Goal: Task Accomplishment & Management: Complete application form

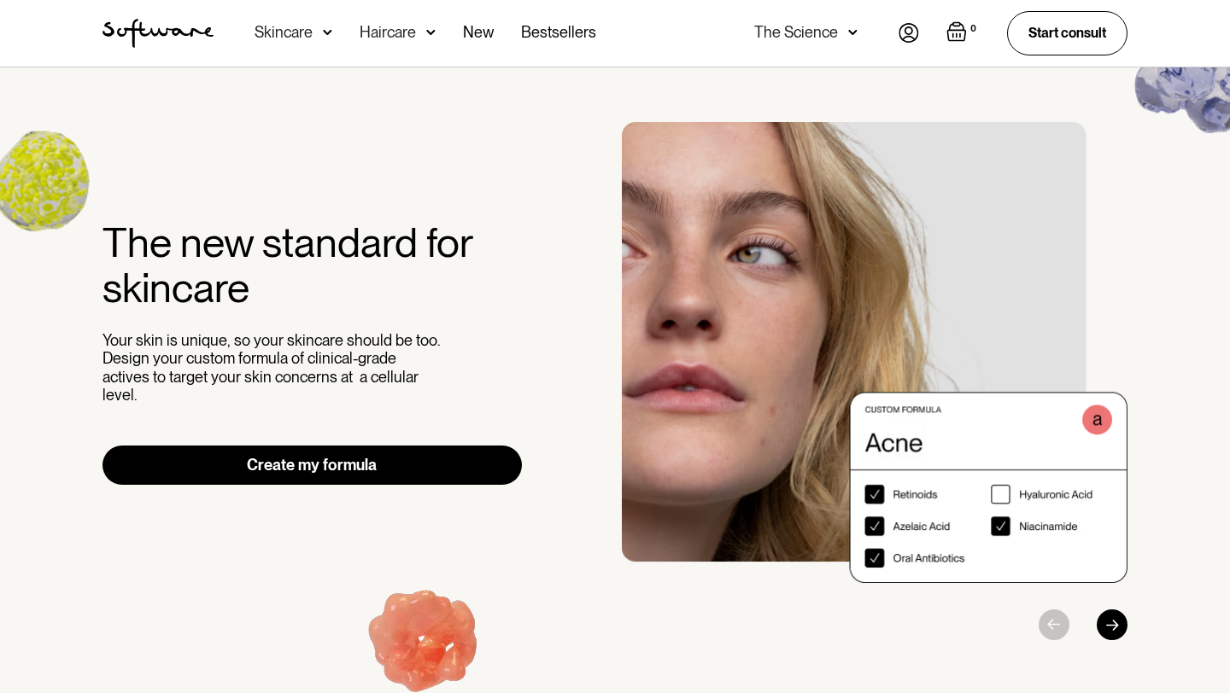
click at [916, 37] on img at bounding box center [908, 33] width 20 height 20
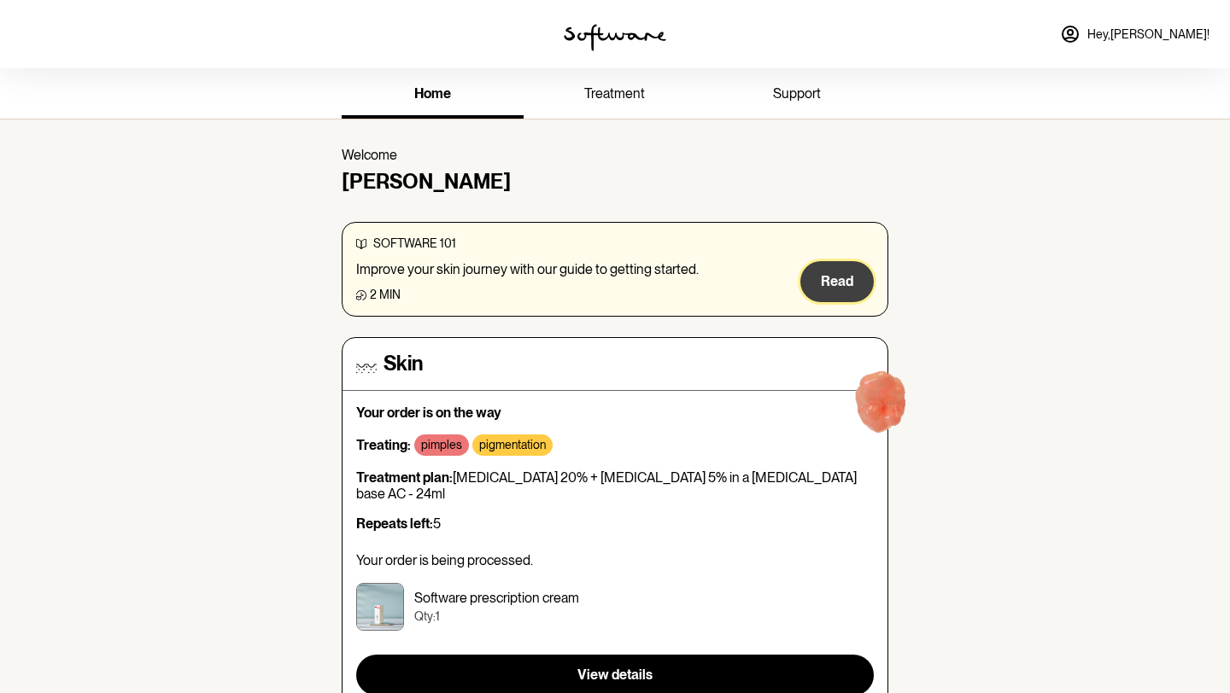
click at [815, 277] on button "Read" at bounding box center [836, 281] width 73 height 41
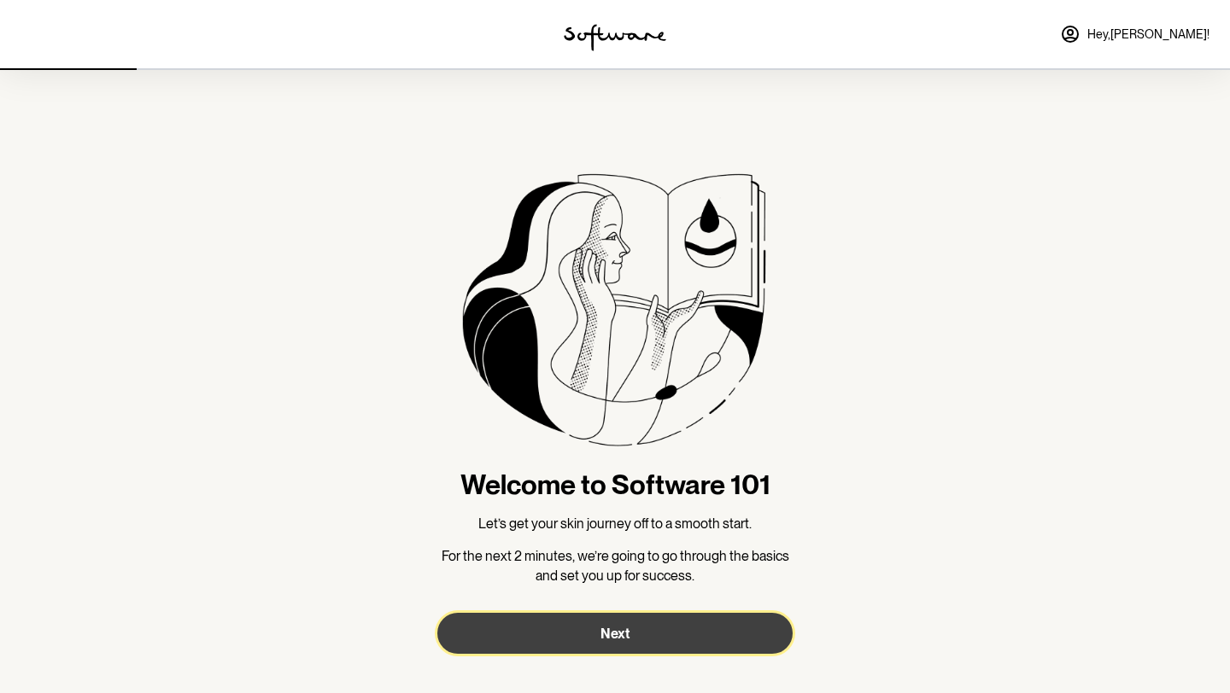
click at [590, 629] on button "Next" at bounding box center [614, 633] width 355 height 41
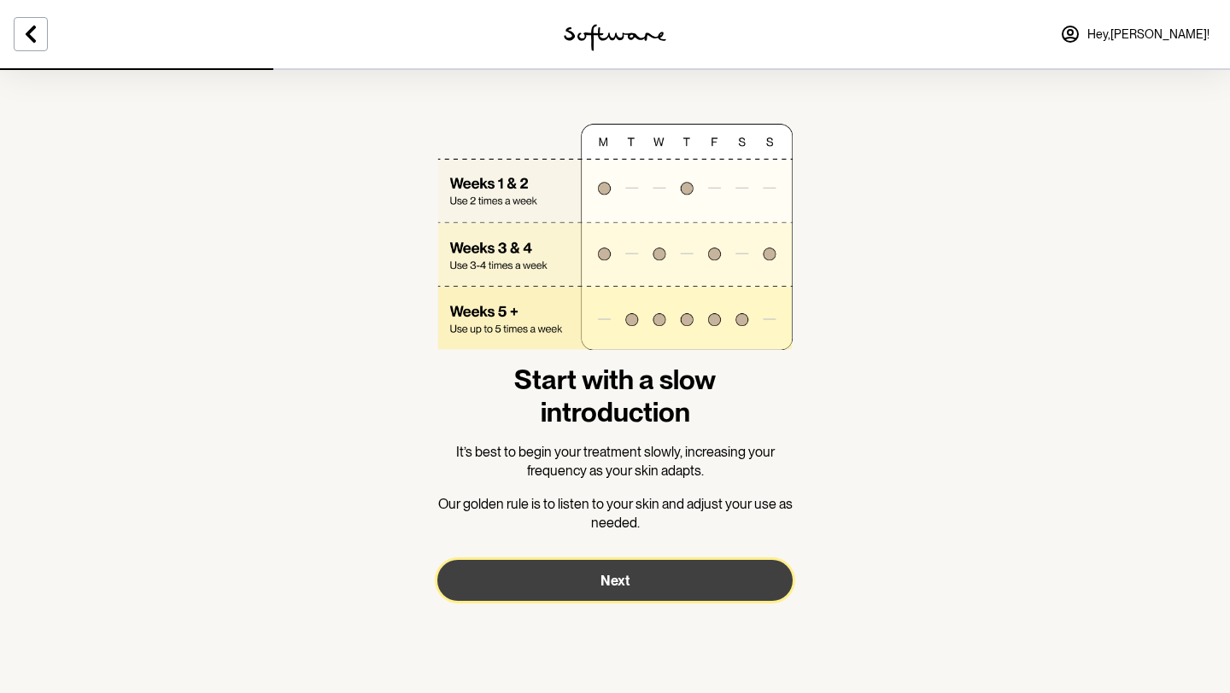
click at [552, 574] on button "Next" at bounding box center [614, 580] width 355 height 41
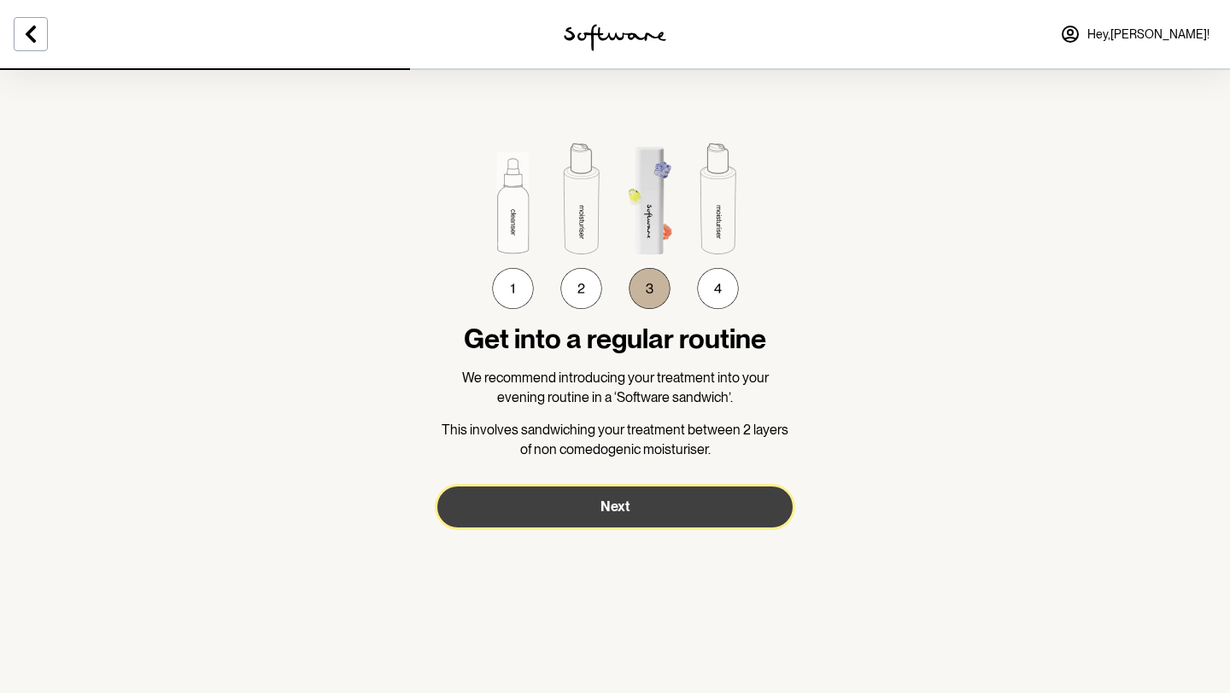
click at [575, 515] on button "Next" at bounding box center [614, 507] width 355 height 41
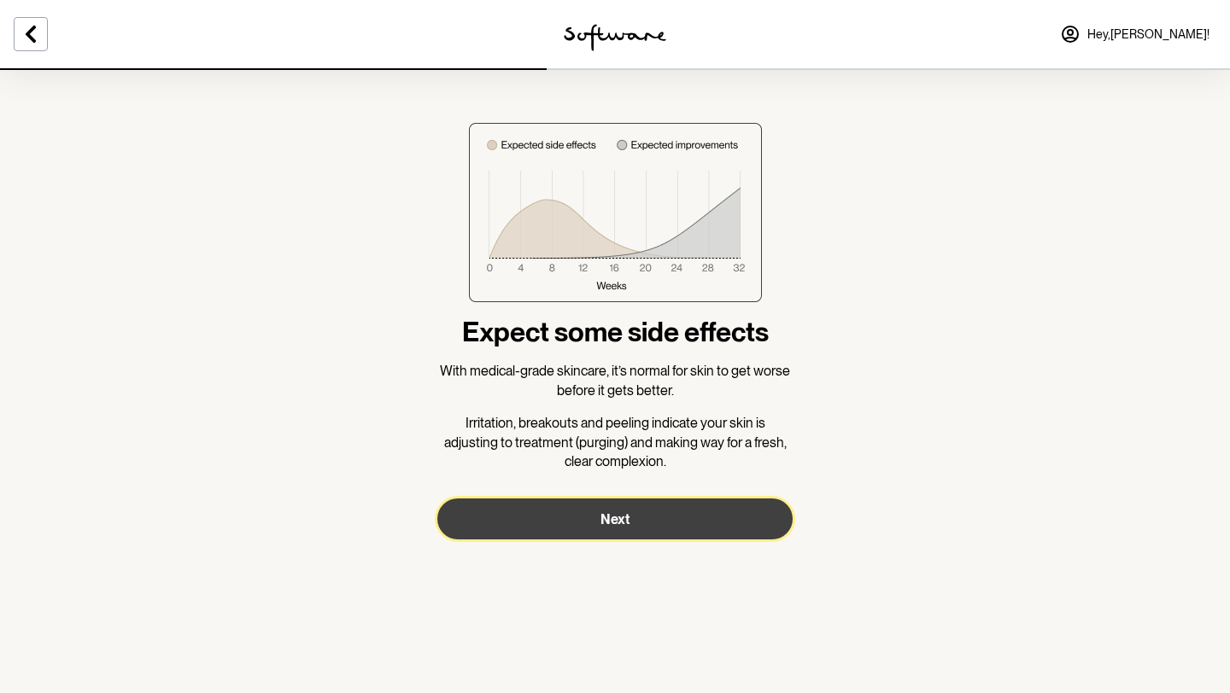
click at [590, 518] on button "Next" at bounding box center [614, 519] width 355 height 41
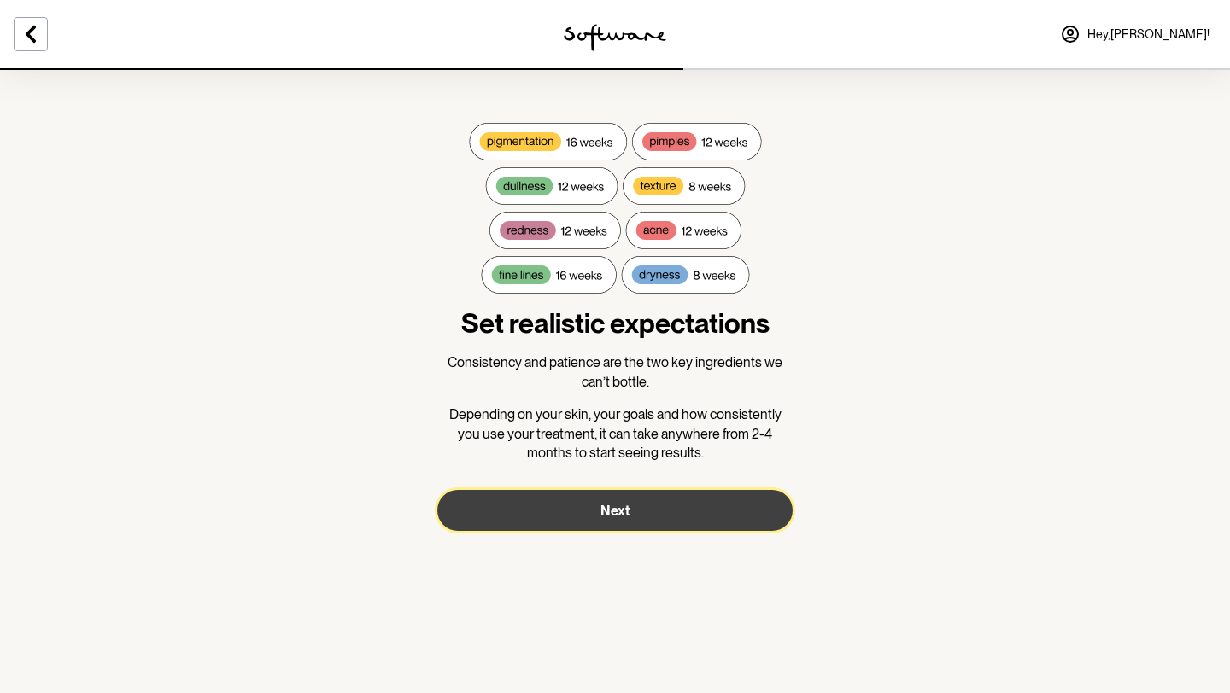
click at [590, 518] on button "Next" at bounding box center [614, 510] width 355 height 41
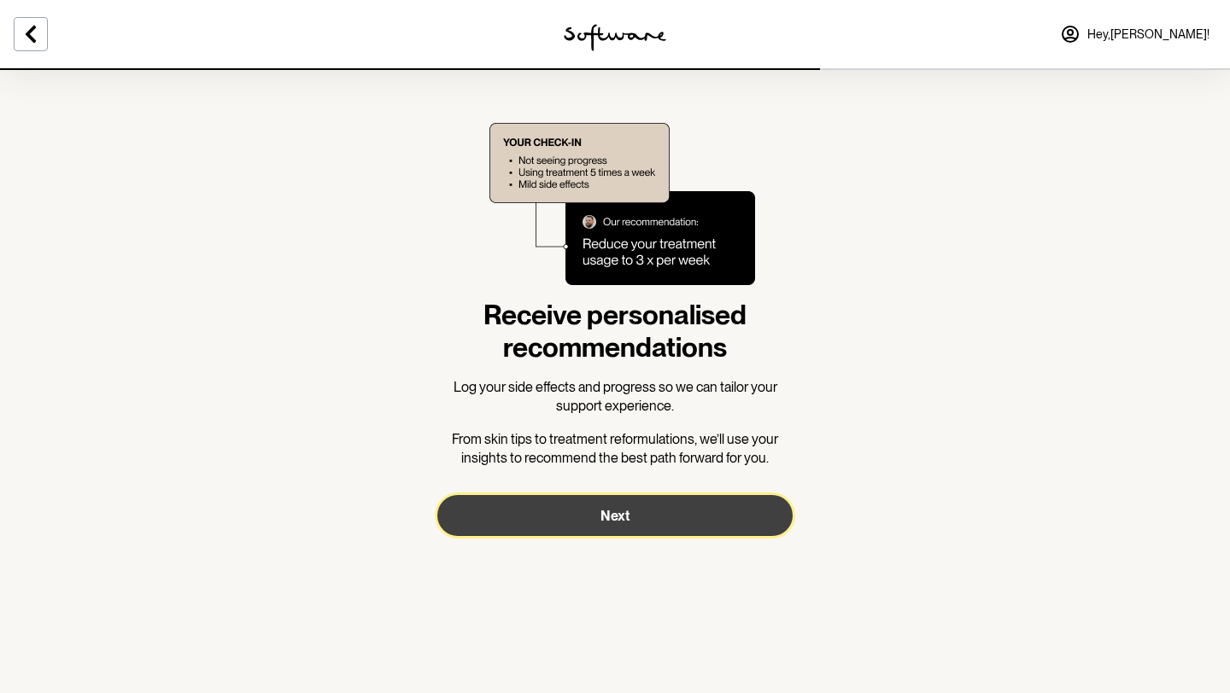
click at [586, 529] on button "Next" at bounding box center [614, 515] width 355 height 41
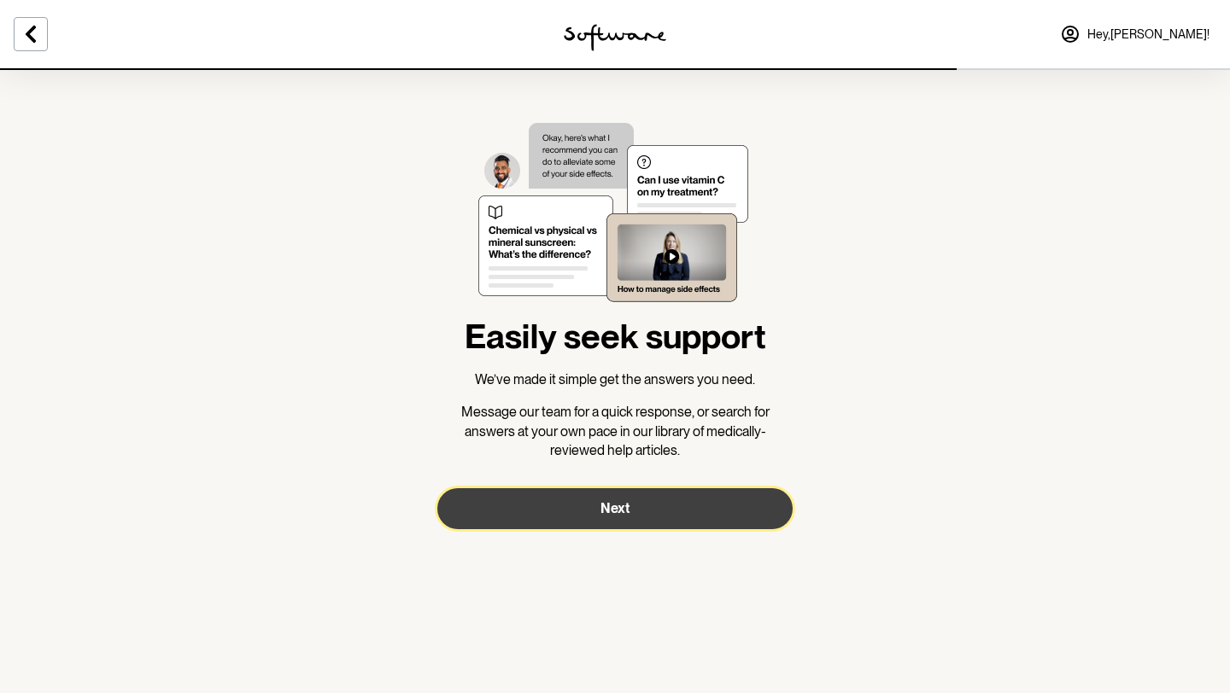
click at [588, 522] on button "Next" at bounding box center [614, 508] width 355 height 41
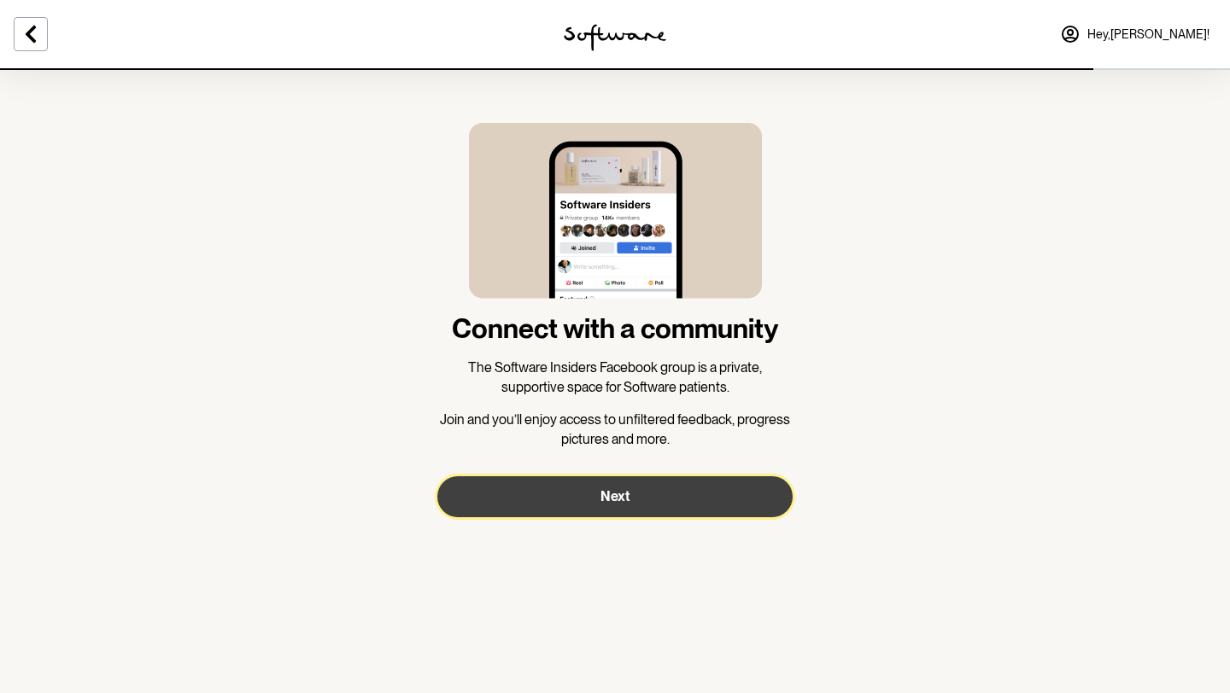
click at [589, 510] on button "Next" at bounding box center [614, 496] width 355 height 41
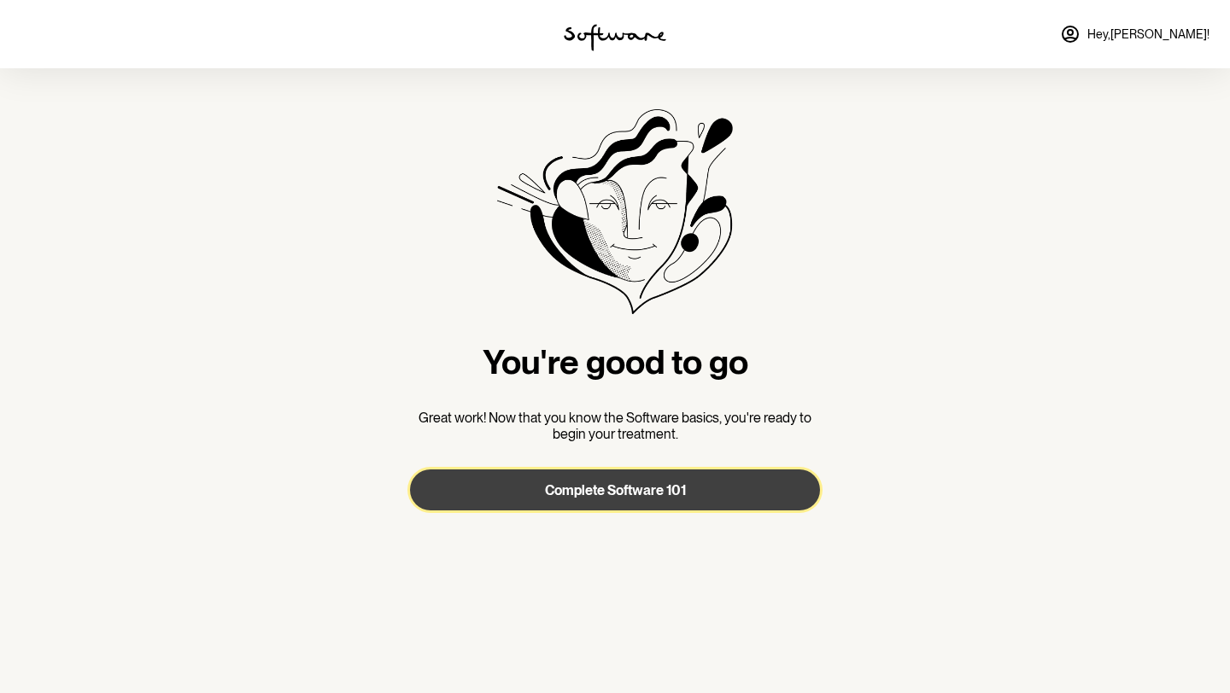
click at [593, 501] on button "Complete Software 101" at bounding box center [615, 490] width 410 height 41
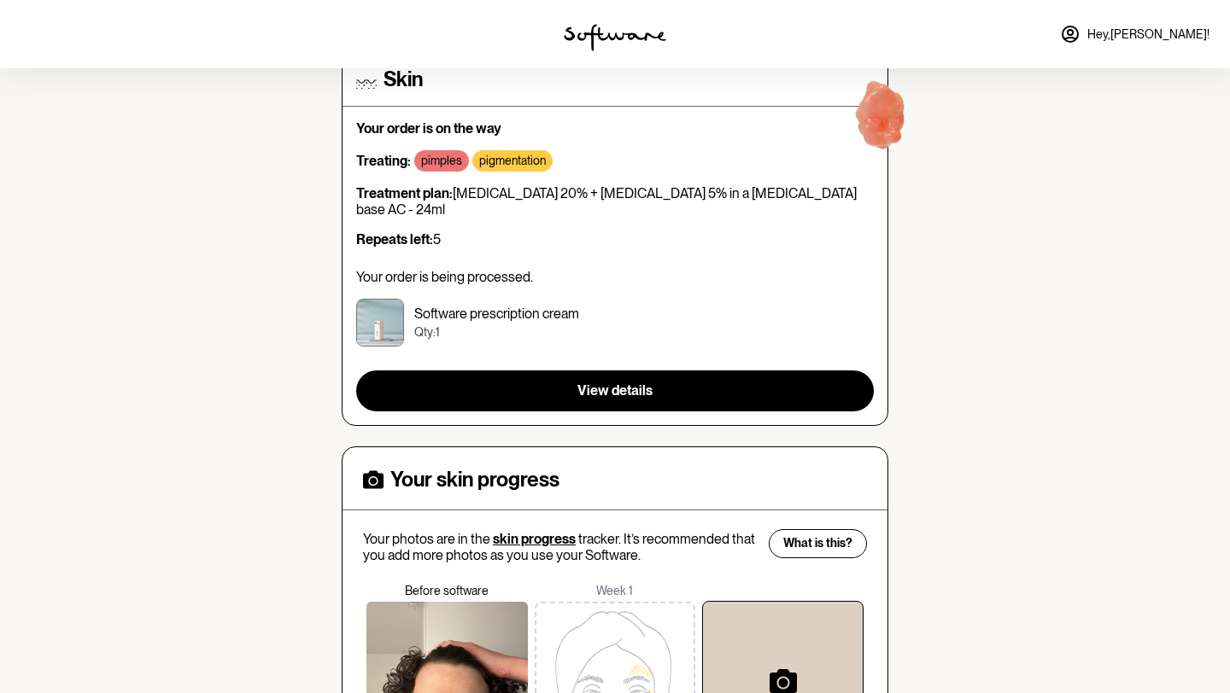
scroll to position [172, 0]
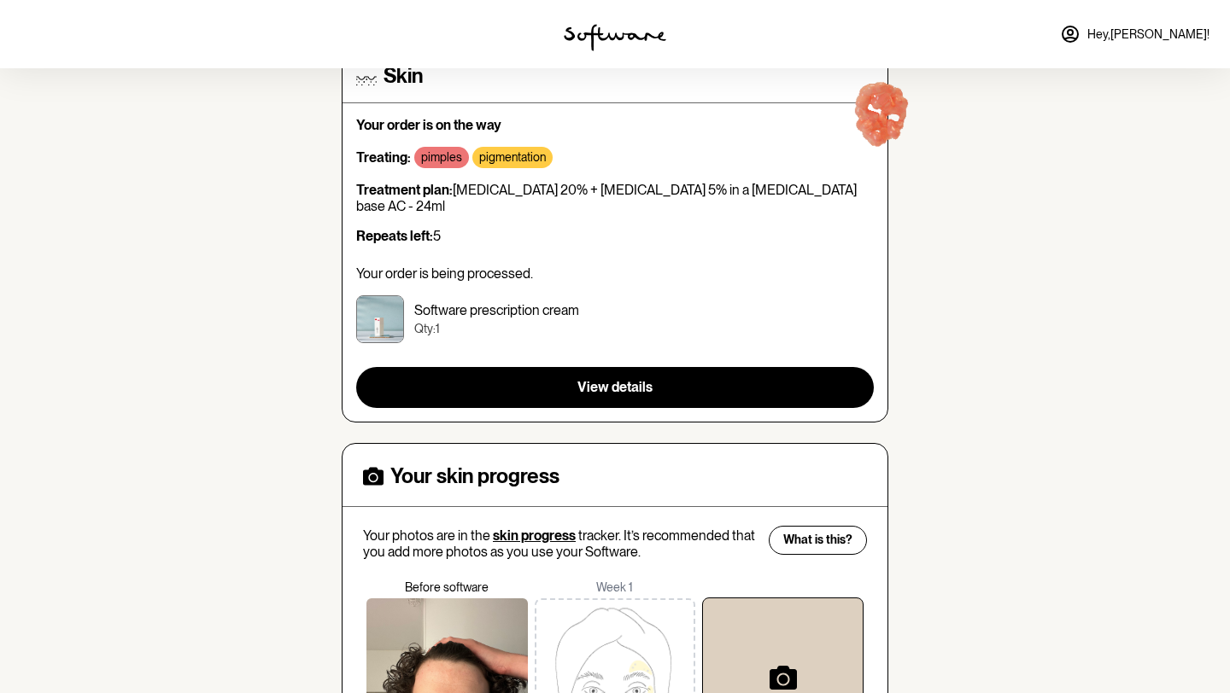
click at [551, 302] on p "Software prescription cream" at bounding box center [496, 310] width 165 height 16
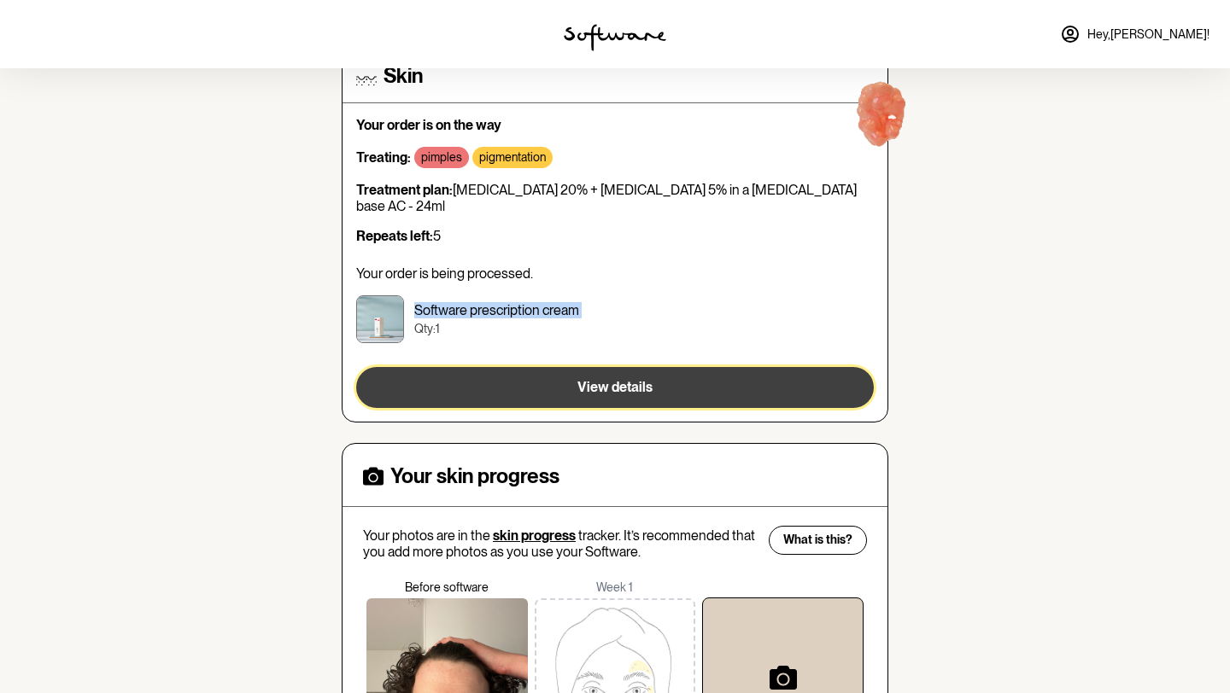
click at [610, 379] on span "View details" at bounding box center [614, 387] width 75 height 16
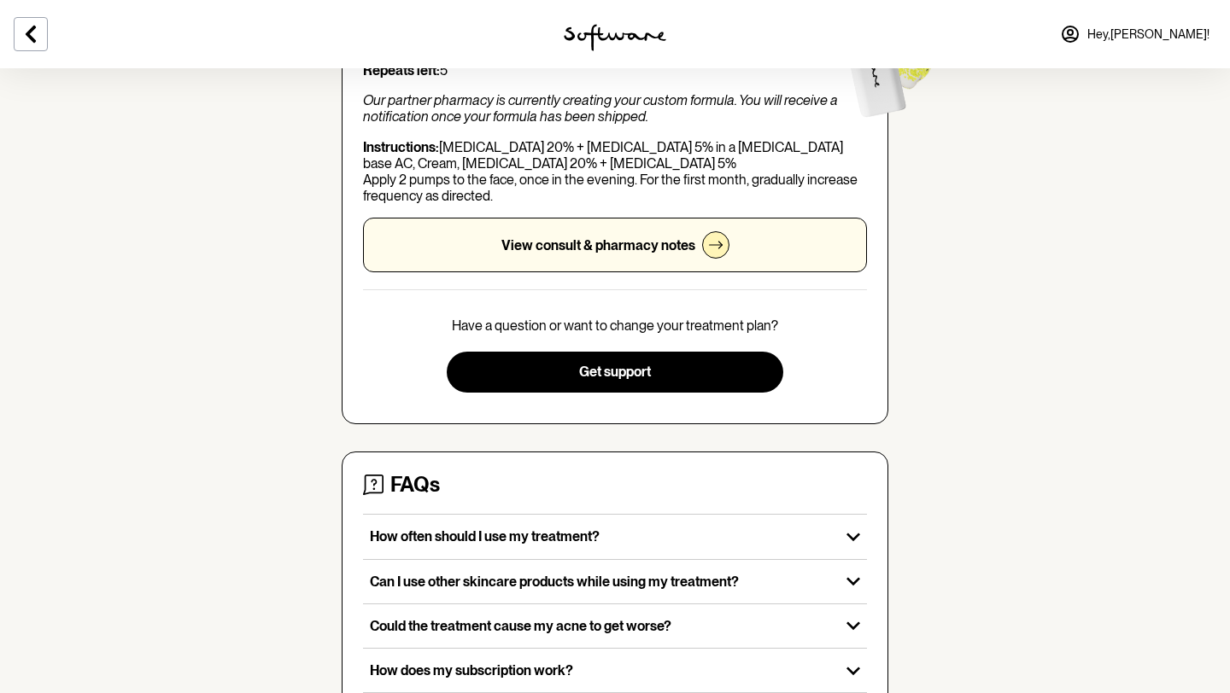
scroll to position [284, 0]
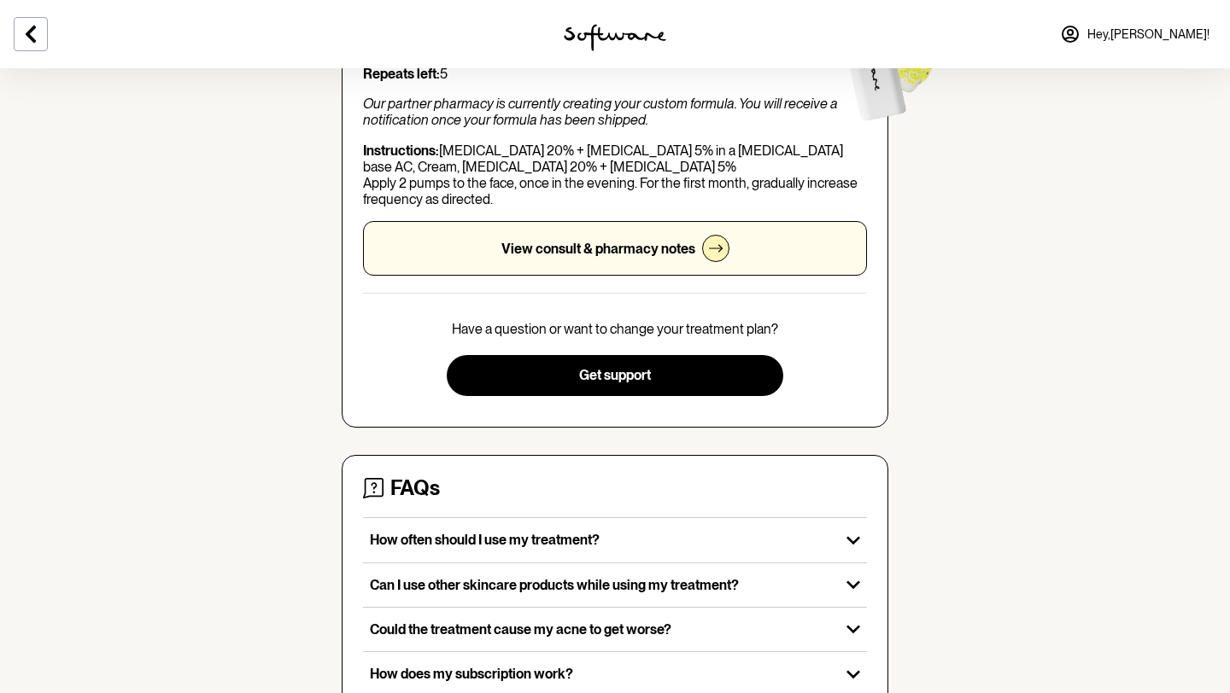
click at [703, 245] on div at bounding box center [715, 248] width 27 height 27
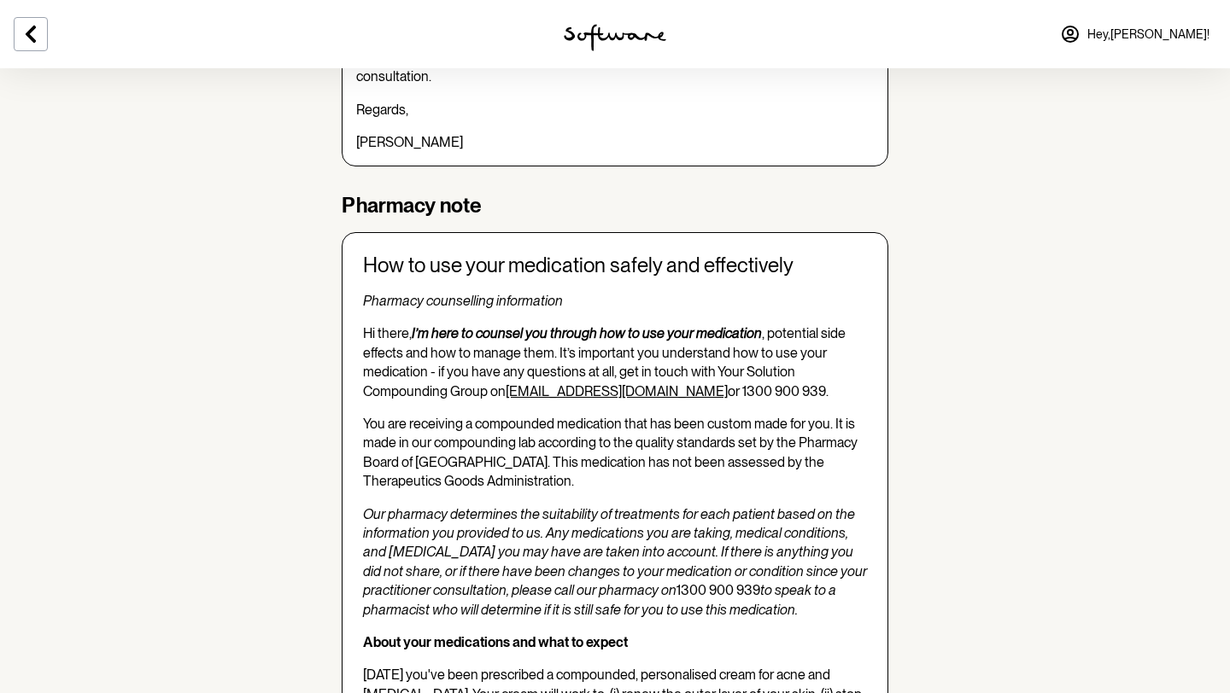
scroll to position [1590, 0]
